Goal: Task Accomplishment & Management: Use online tool/utility

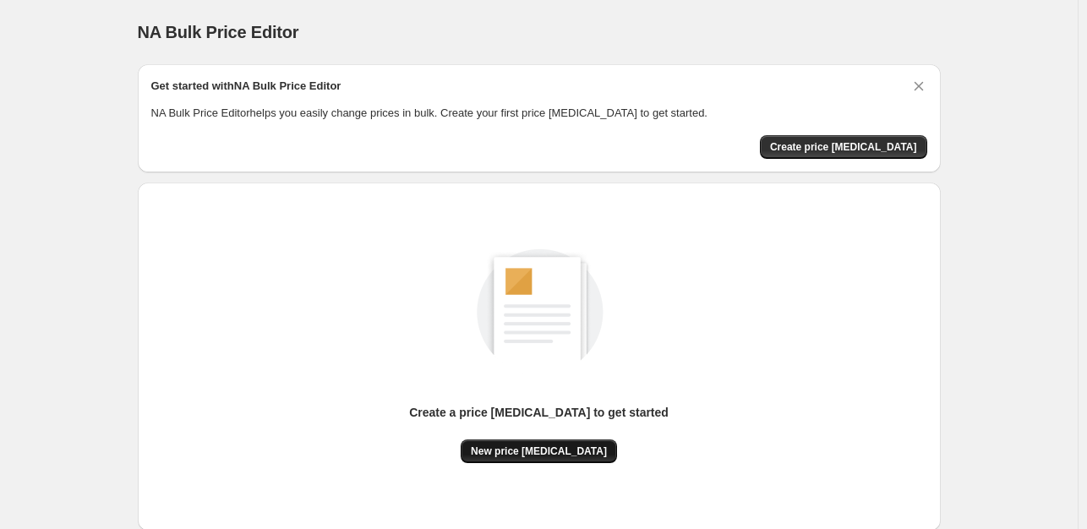
click at [537, 454] on span "New price change job" at bounding box center [539, 451] width 136 height 14
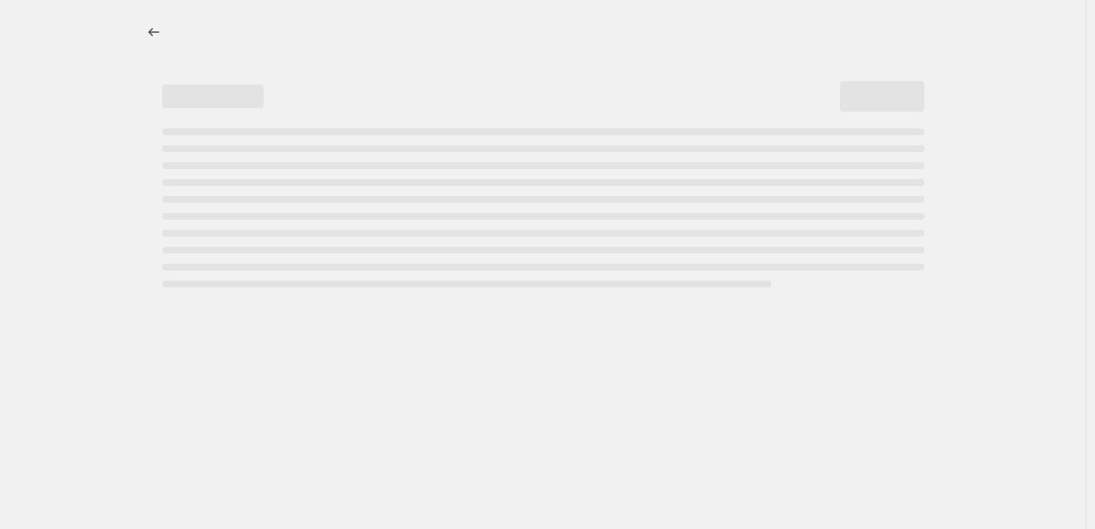
select select "percentage"
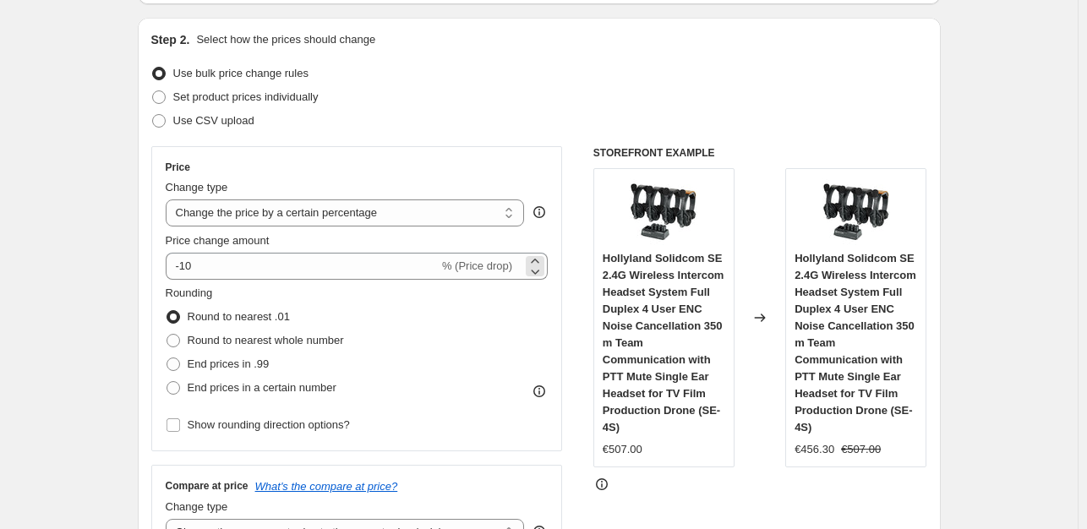
scroll to position [169, 0]
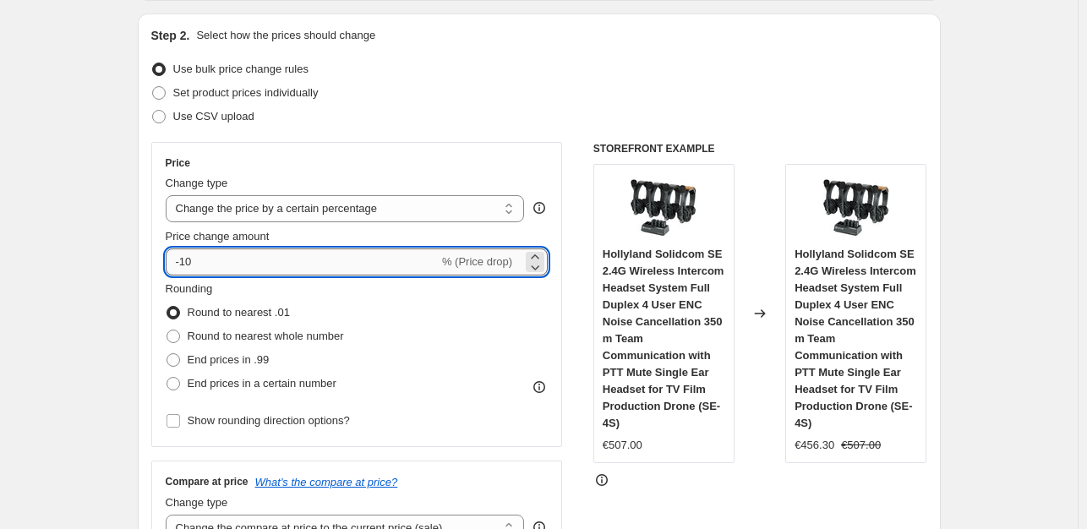
click at [225, 264] on input "-10" at bounding box center [302, 261] width 273 height 27
type input "-1"
type input "-4"
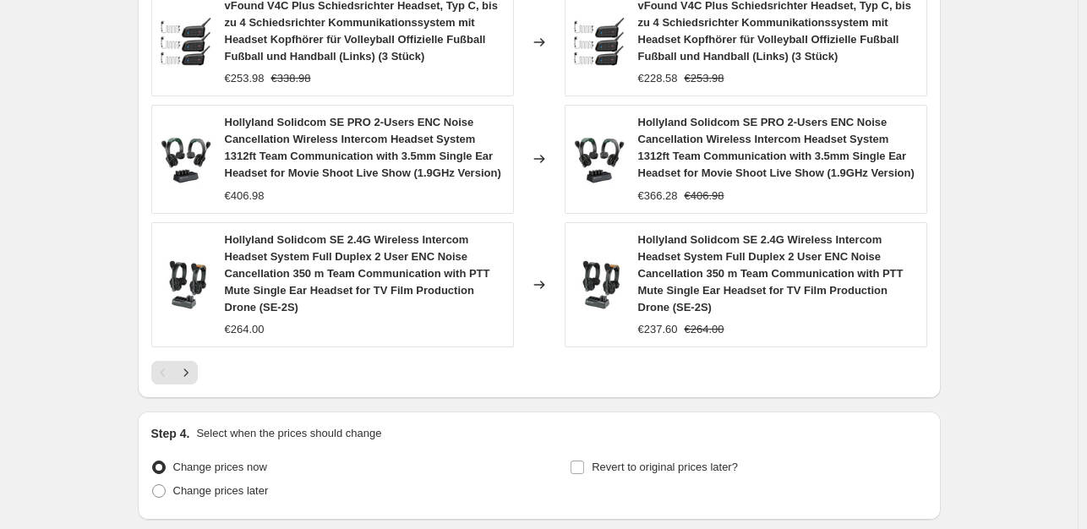
scroll to position [1389, 0]
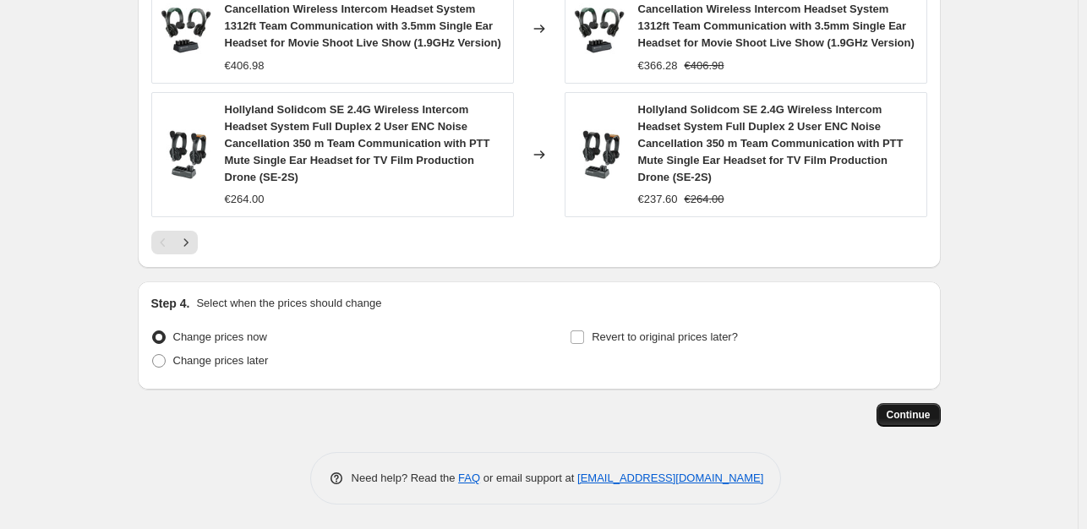
type input "-35"
click at [912, 412] on span "Continue" at bounding box center [908, 415] width 44 height 14
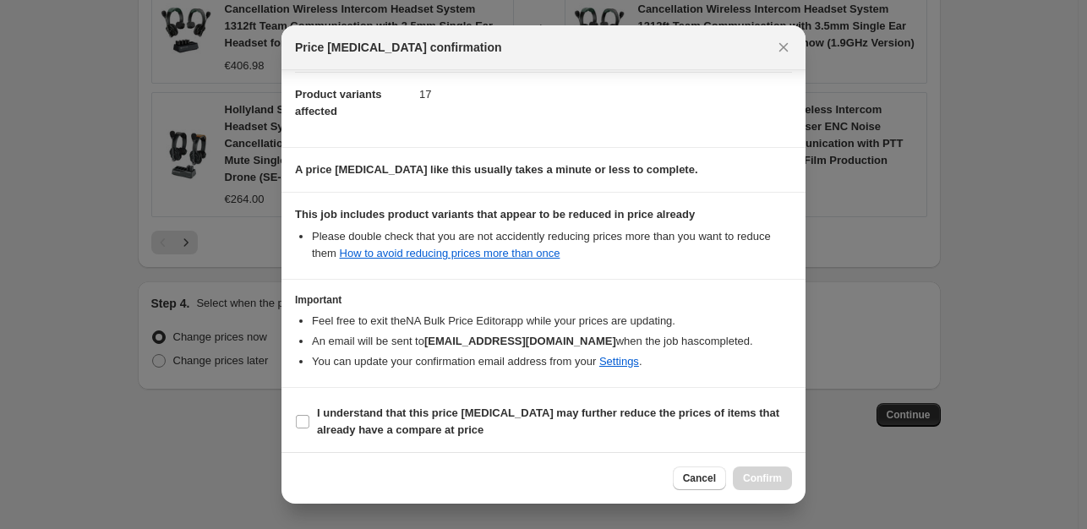
scroll to position [181, 0]
click at [303, 421] on input "I understand that this price change job may further reduce the prices of items …" at bounding box center [303, 420] width 14 height 14
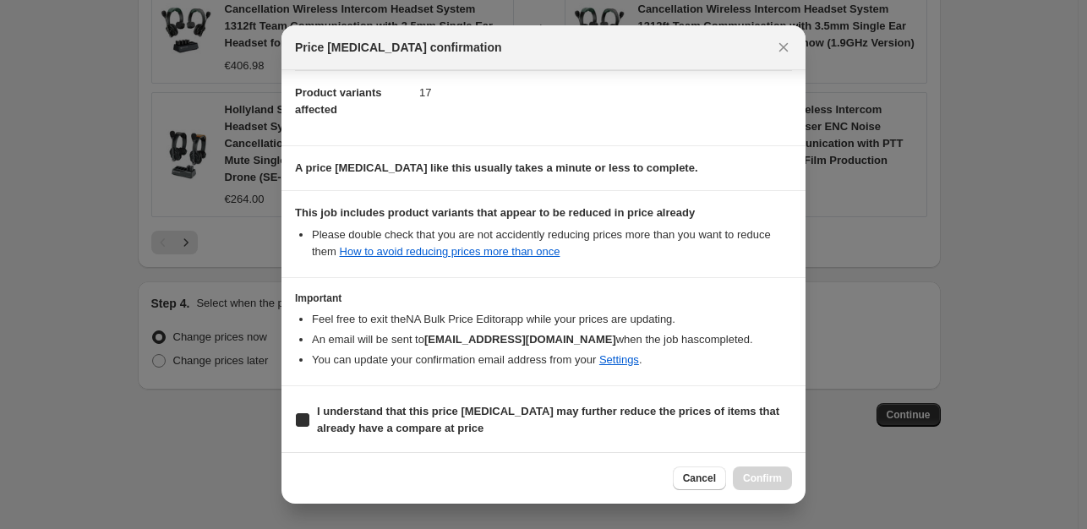
checkbox input "true"
click at [767, 477] on span "Confirm" at bounding box center [762, 479] width 39 height 14
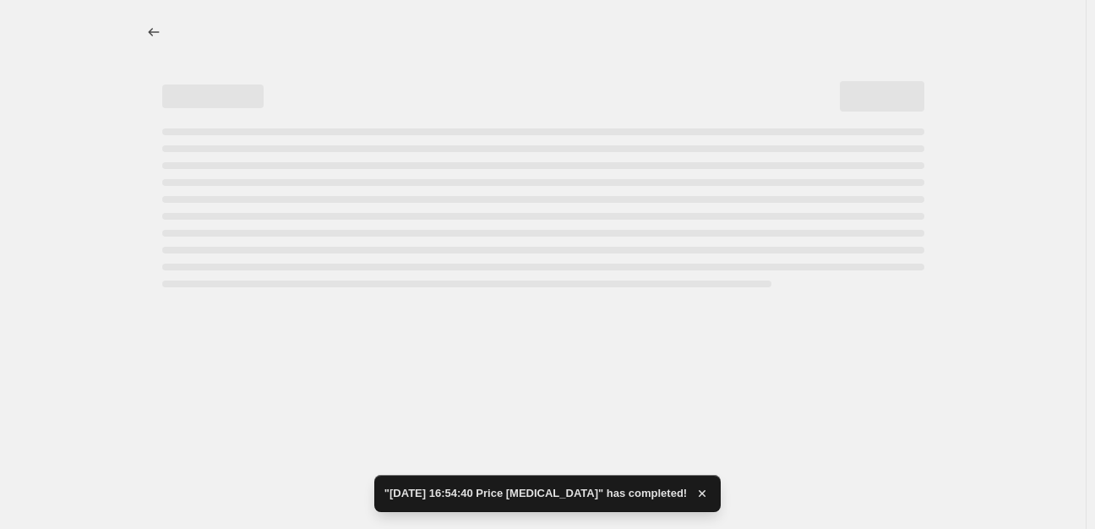
select select "percentage"
